Goal: Information Seeking & Learning: Learn about a topic

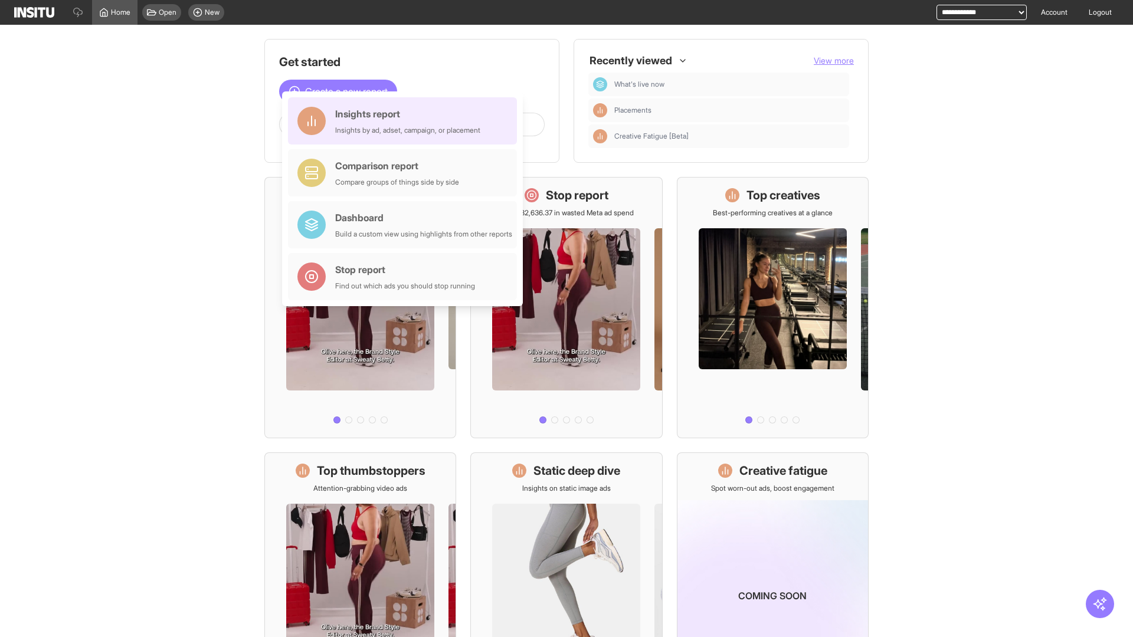
click at [405, 121] on div "Insights report Insights by ad, adset, campaign, or placement" at bounding box center [407, 121] width 145 height 28
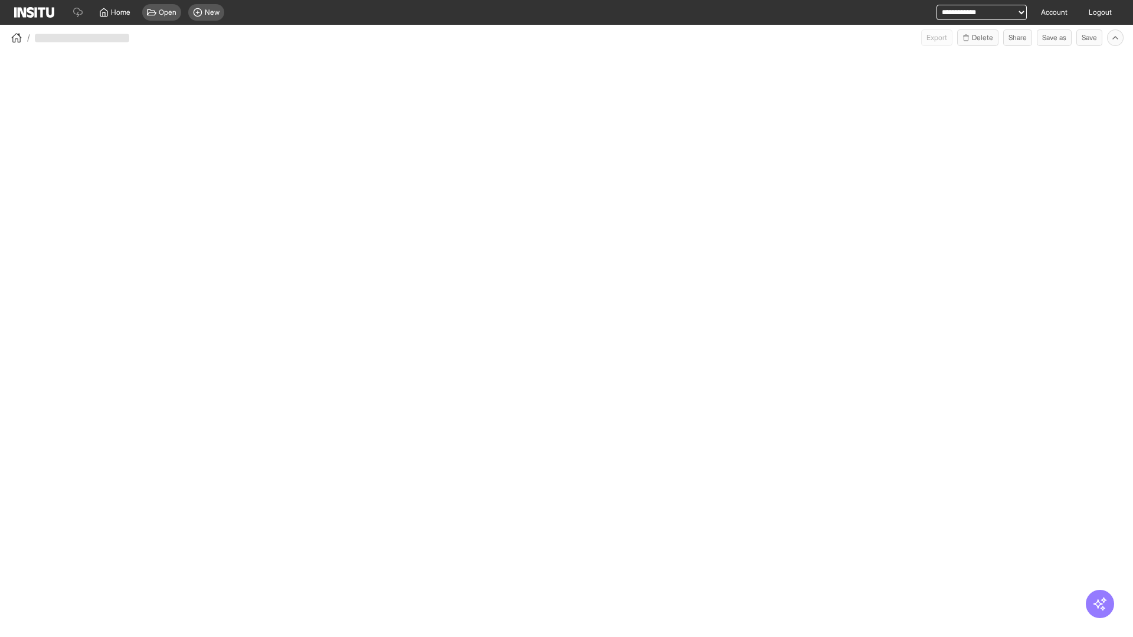
select select "**"
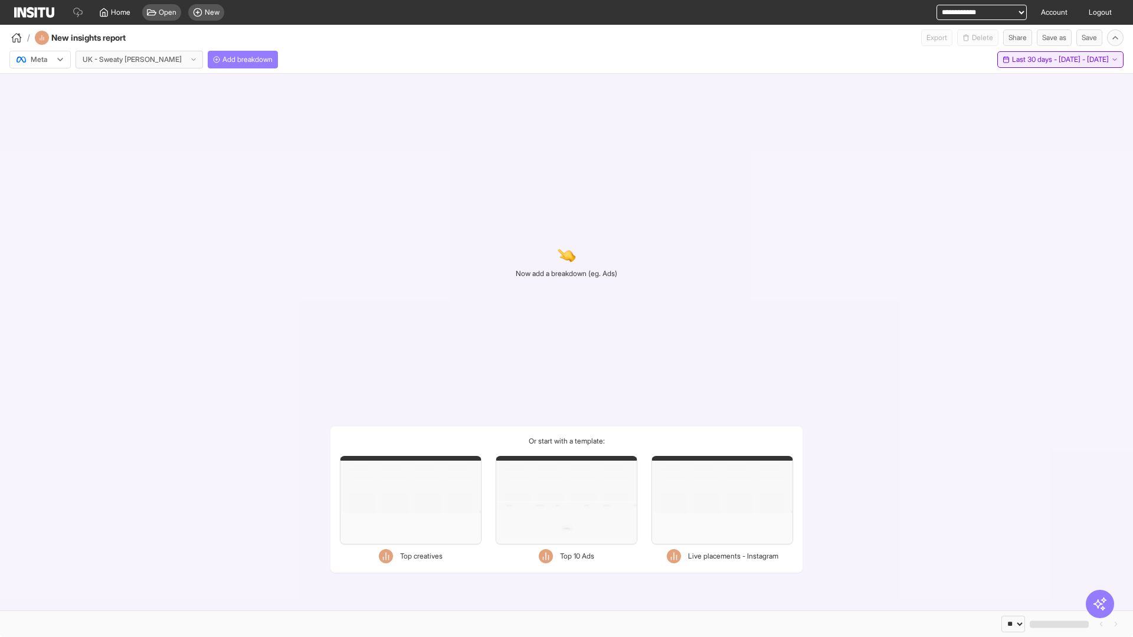
click at [1045, 60] on span "Last 30 days - [DATE] - [DATE]" at bounding box center [1060, 59] width 97 height 9
